Goal: Task Accomplishment & Management: Use online tool/utility

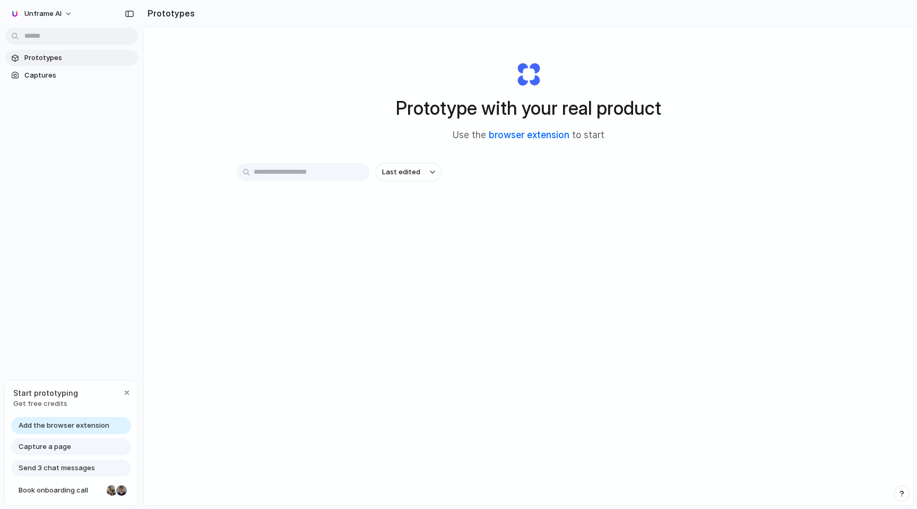
click at [519, 133] on link "browser extension" at bounding box center [529, 135] width 81 height 11
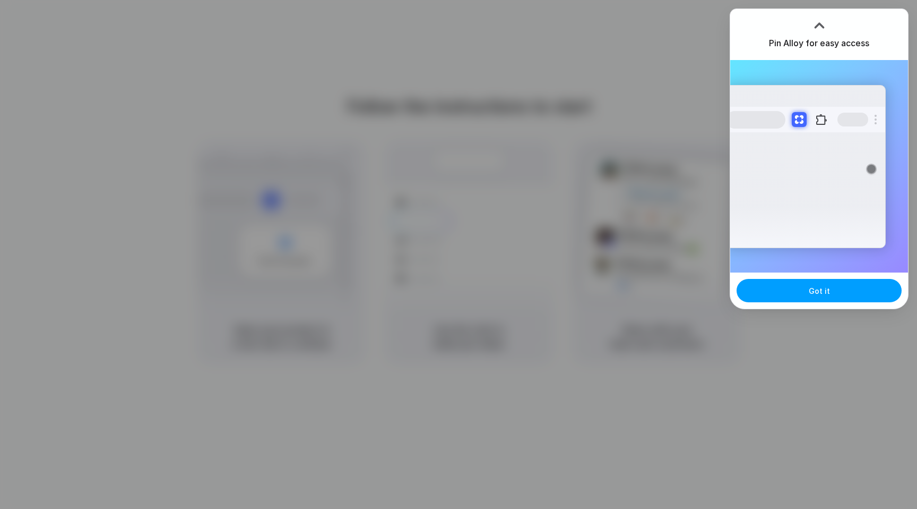
click at [793, 293] on button "Got it" at bounding box center [819, 290] width 165 height 23
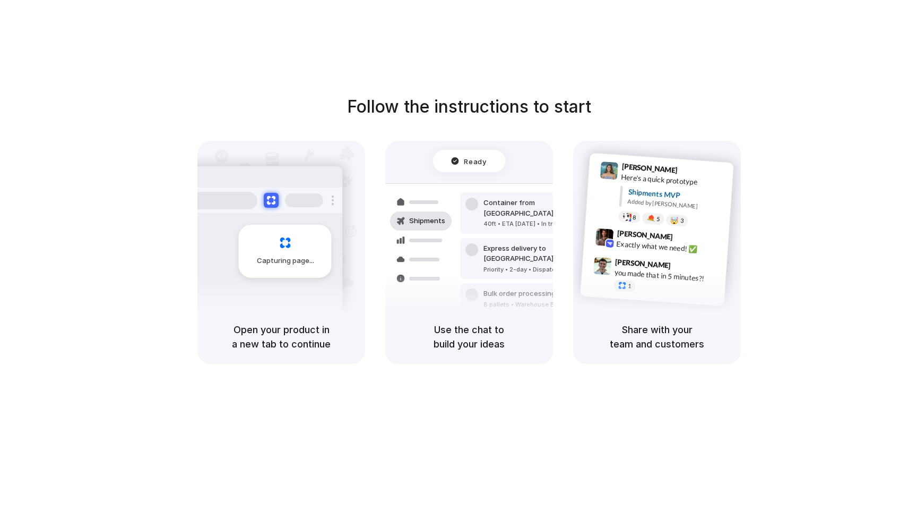
click at [400, 37] on div "Follow the instructions to start Capturing page Open your product in a new tab …" at bounding box center [469, 265] width 939 height 530
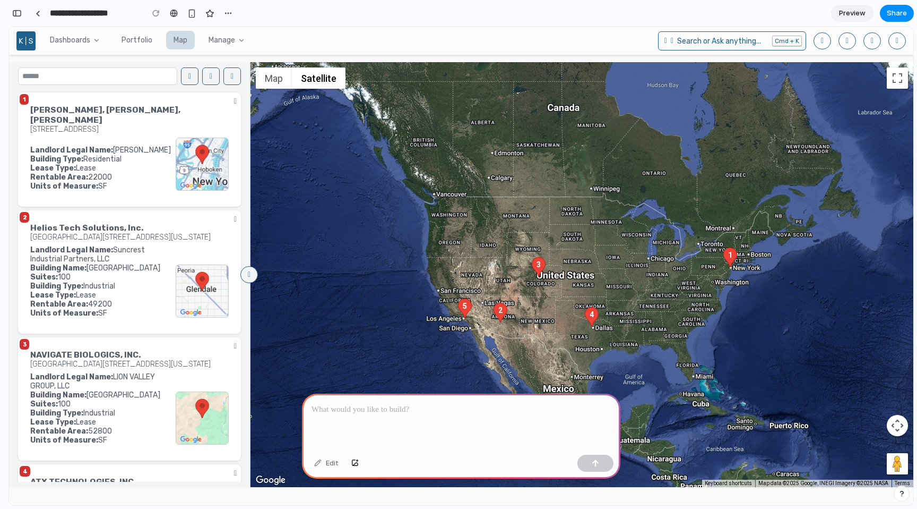
click at [128, 40] on span "Portfolio" at bounding box center [137, 40] width 31 height 7
click at [125, 43] on span "Portfolio" at bounding box center [137, 40] width 31 height 7
click at [364, 16] on section "**********" at bounding box center [461, 13] width 906 height 27
click at [381, 409] on p at bounding box center [461, 409] width 299 height 13
click at [472, 14] on section "**********" at bounding box center [461, 13] width 906 height 27
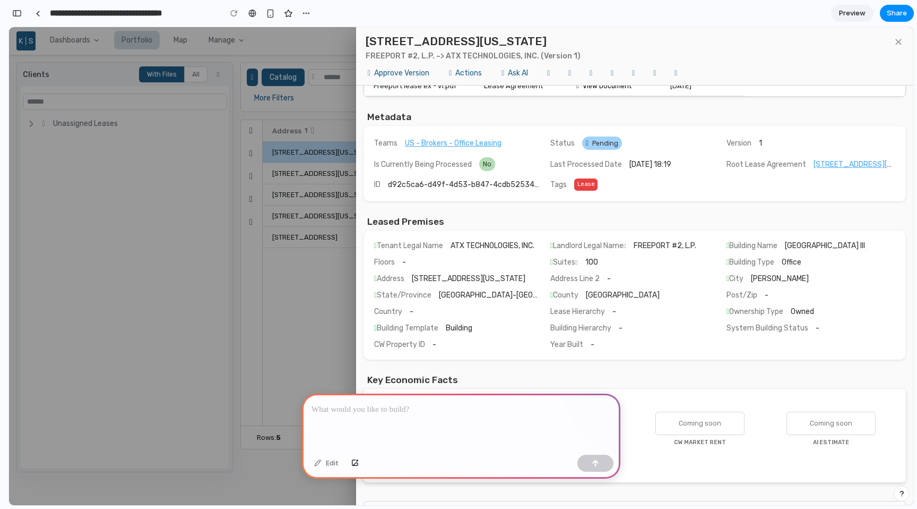
scroll to position [130, 0]
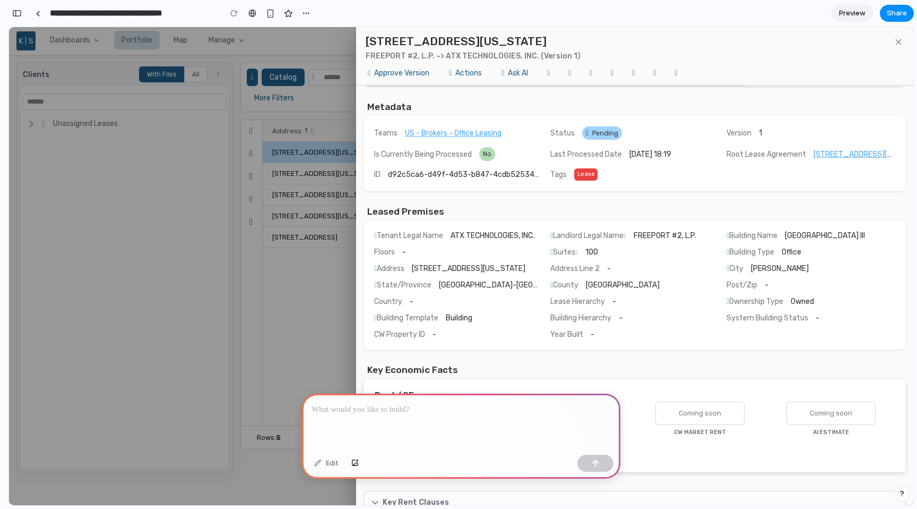
click at [552, 285] on icon at bounding box center [552, 284] width 3 height 7
click at [614, 282] on span "Dallas County" at bounding box center [623, 284] width 74 height 9
click at [262, 292] on div "8550 Freeport Parkway Irving, Texas 75063 FREEPORT #2, L.P. ~> ATX TECHNOLOGIES…" at bounding box center [461, 266] width 905 height 478
click at [42, 12] on link at bounding box center [38, 13] width 16 height 16
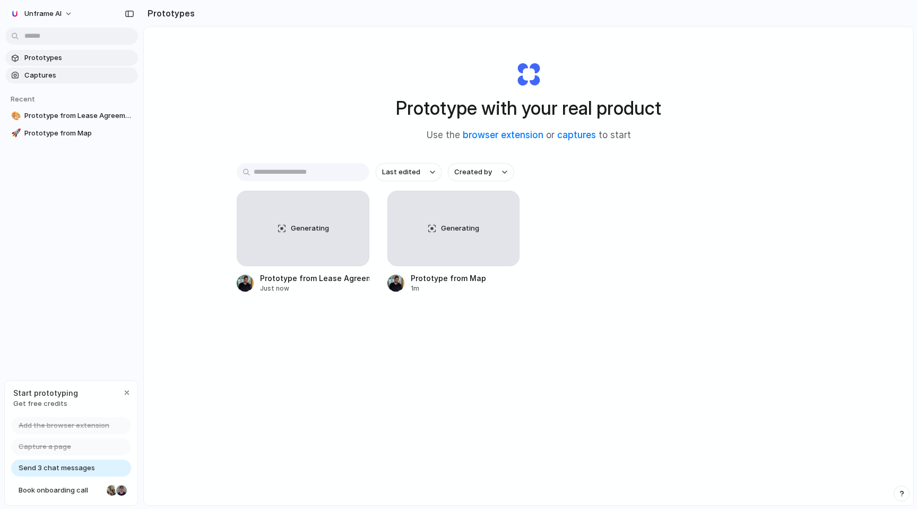
click at [25, 69] on link "Captures" at bounding box center [71, 75] width 133 height 16
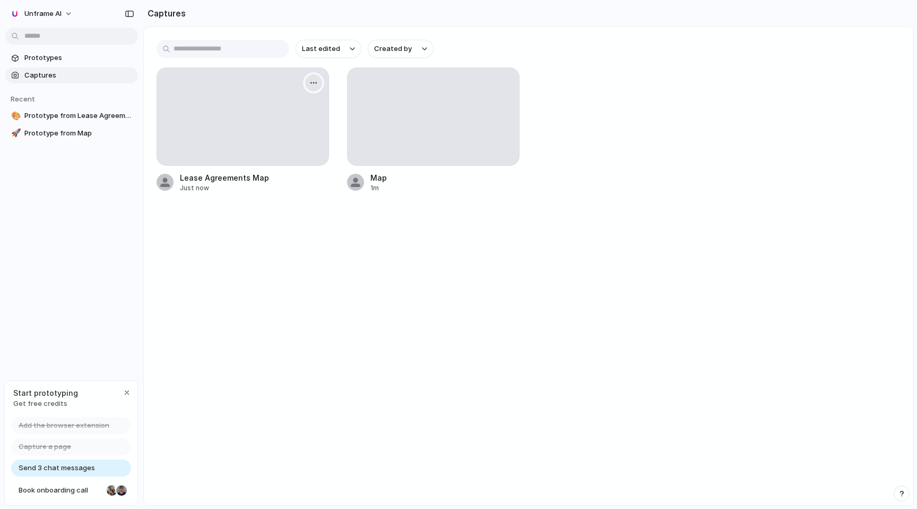
click at [311, 82] on div "button" at bounding box center [314, 83] width 8 height 8
click at [195, 241] on div "Create prototype Rename Copy link Open original page Delete" at bounding box center [458, 254] width 917 height 509
click at [218, 142] on div at bounding box center [242, 116] width 171 height 97
click at [233, 127] on div at bounding box center [242, 116] width 171 height 97
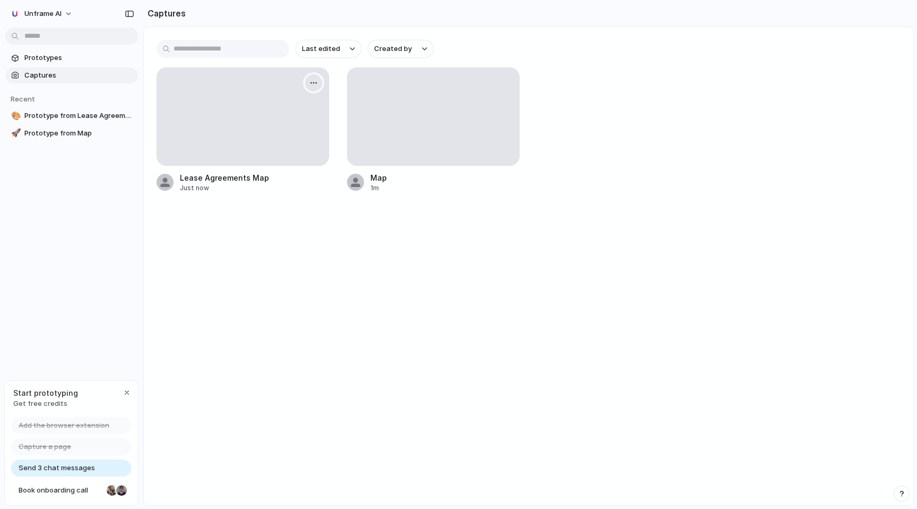
click at [321, 84] on button "button" at bounding box center [313, 82] width 17 height 17
click at [268, 154] on span "Open original page" at bounding box center [284, 158] width 63 height 11
click at [32, 53] on span "Prototypes" at bounding box center [78, 58] width 109 height 11
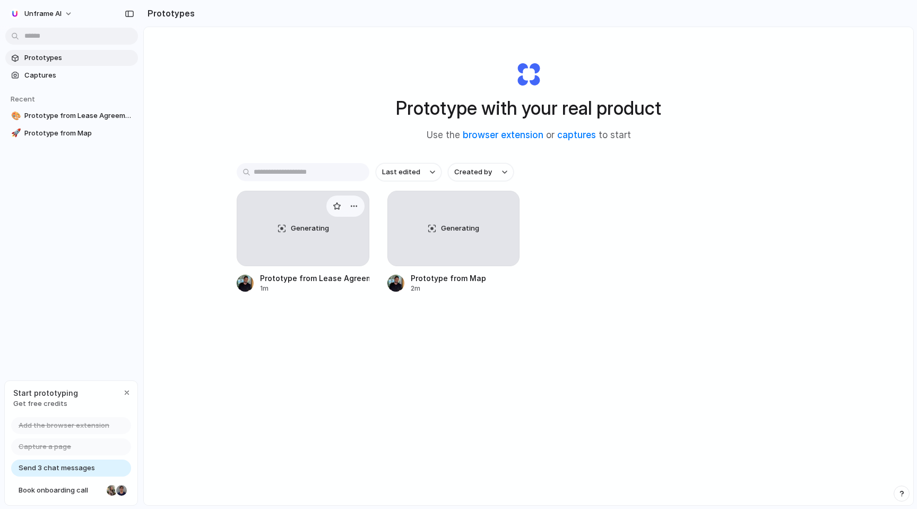
click at [288, 227] on div "Generating" at bounding box center [303, 228] width 132 height 74
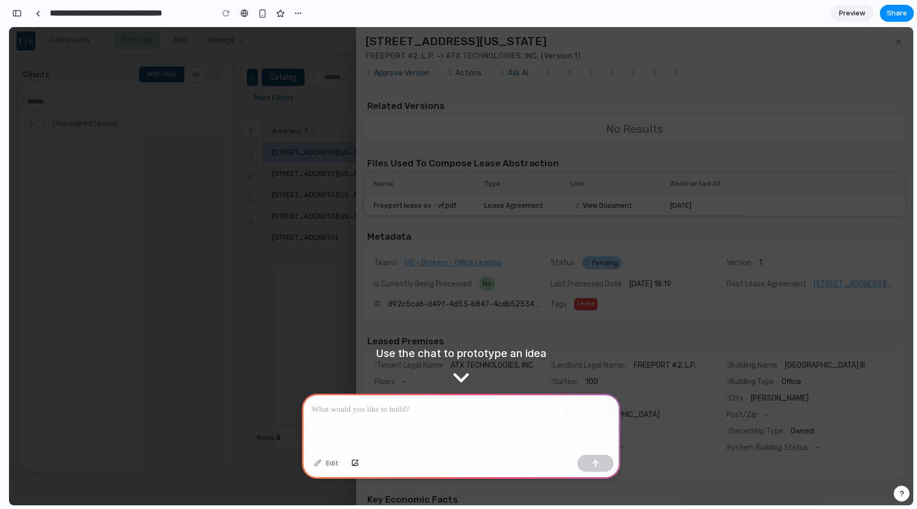
click at [354, 421] on div at bounding box center [461, 421] width 319 height 57
